Goal: Obtain resource: Download file/media

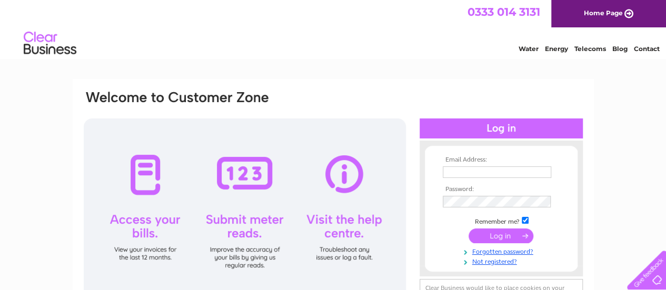
click at [509, 239] on input "submit" at bounding box center [501, 236] width 65 height 15
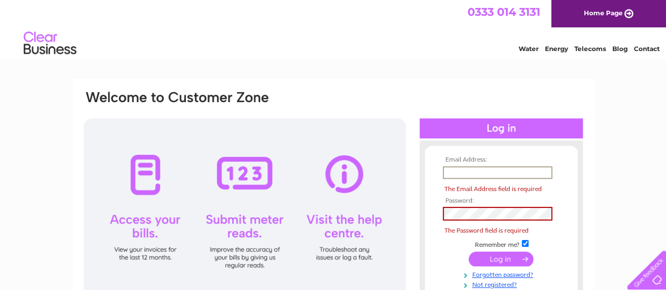
click at [480, 171] on input "text" at bounding box center [498, 172] width 110 height 13
type input "josimdragon@aol.com"
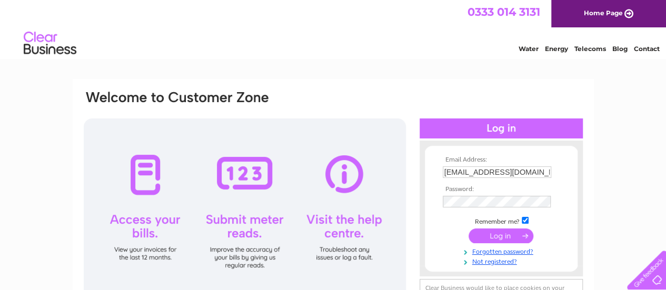
click at [498, 235] on input "submit" at bounding box center [501, 236] width 65 height 15
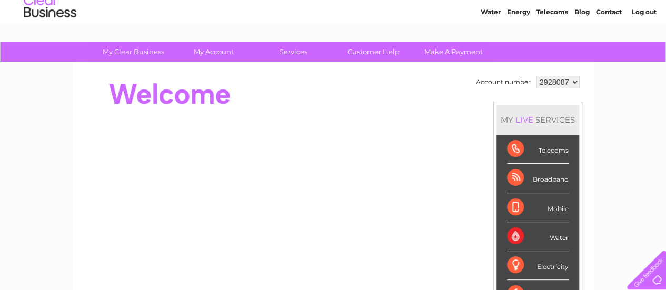
scroll to position [4, 0]
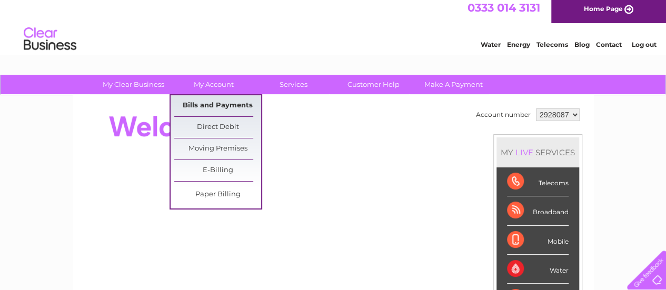
click at [215, 109] on link "Bills and Payments" at bounding box center [217, 105] width 87 height 21
click at [213, 107] on link "Bills and Payments" at bounding box center [217, 105] width 87 height 21
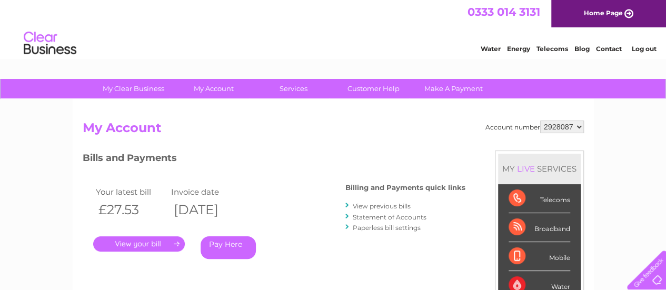
click at [392, 206] on link "View previous bills" at bounding box center [382, 206] width 58 height 8
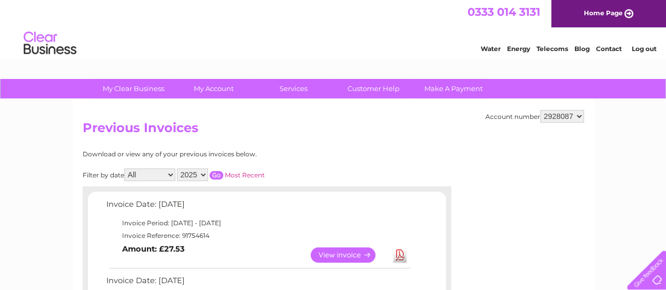
drag, startPoint x: 664, startPoint y: 76, endPoint x: 664, endPoint y: 88, distance: 11.6
click at [664, 62] on html "0333 014 3131 Home Page Water Energy Telecoms Blog Contact Log out" at bounding box center [333, 31] width 666 height 62
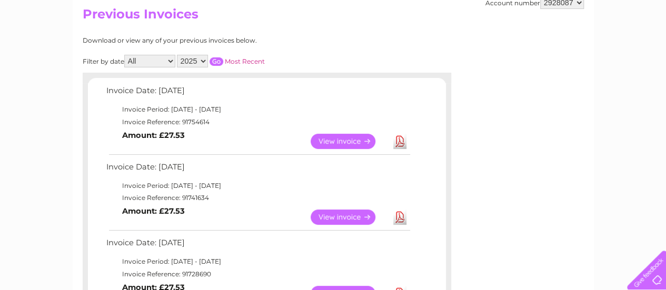
scroll to position [118, 0]
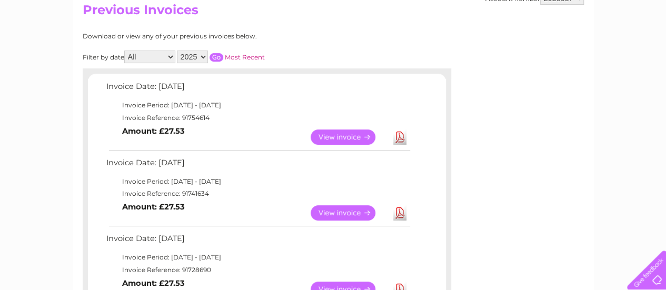
click at [400, 214] on link "Download" at bounding box center [400, 212] width 13 height 15
click at [359, 210] on link "View" at bounding box center [349, 212] width 77 height 15
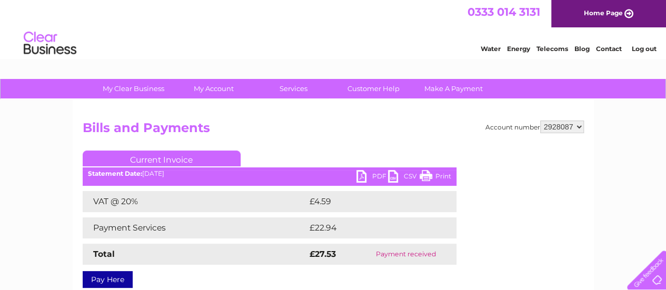
click at [376, 176] on link "PDF" at bounding box center [373, 177] width 32 height 15
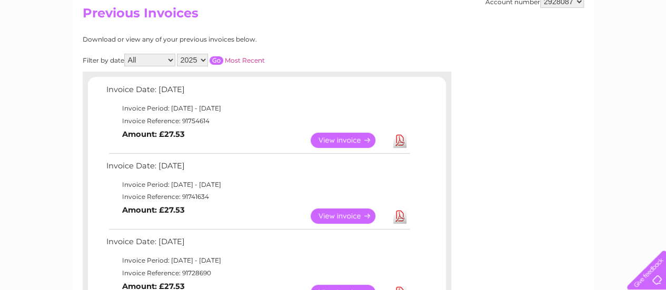
click at [357, 218] on link "View" at bounding box center [349, 216] width 77 height 15
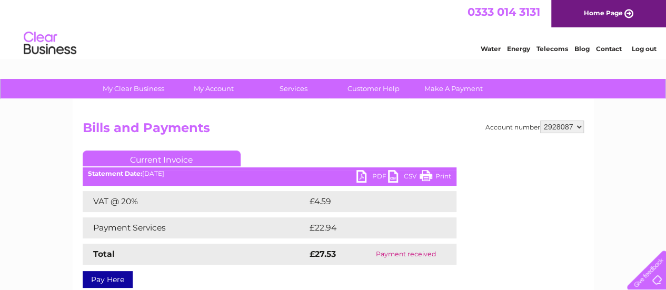
click at [368, 175] on link "PDF" at bounding box center [373, 177] width 32 height 15
click at [445, 176] on link "Print" at bounding box center [436, 177] width 32 height 15
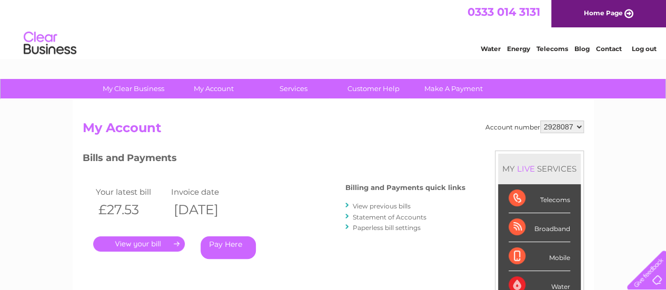
click at [151, 240] on link "." at bounding box center [139, 244] width 92 height 15
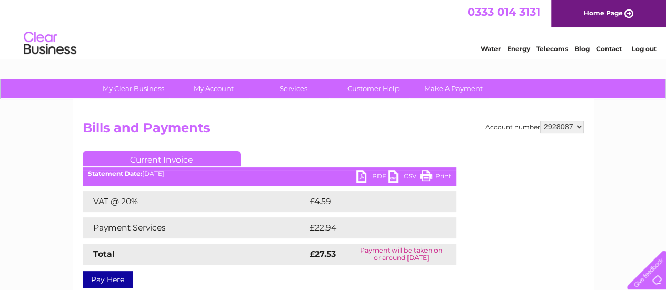
click at [362, 174] on link "PDF" at bounding box center [373, 177] width 32 height 15
